Goal: Check status

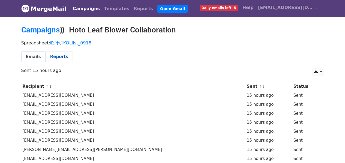
click at [62, 59] on link "Reports" at bounding box center [59, 56] width 27 height 11
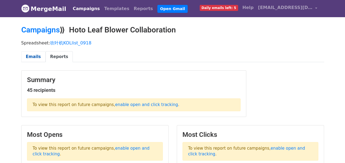
click at [40, 58] on link "Emails" at bounding box center [33, 56] width 24 height 11
